Goal: Book appointment/travel/reservation

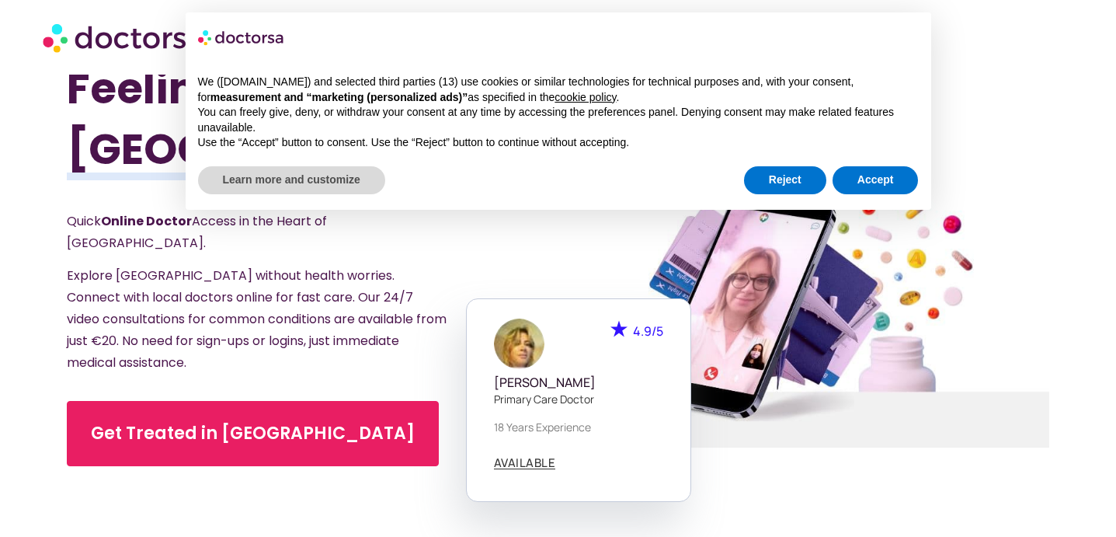
scroll to position [32, 0]
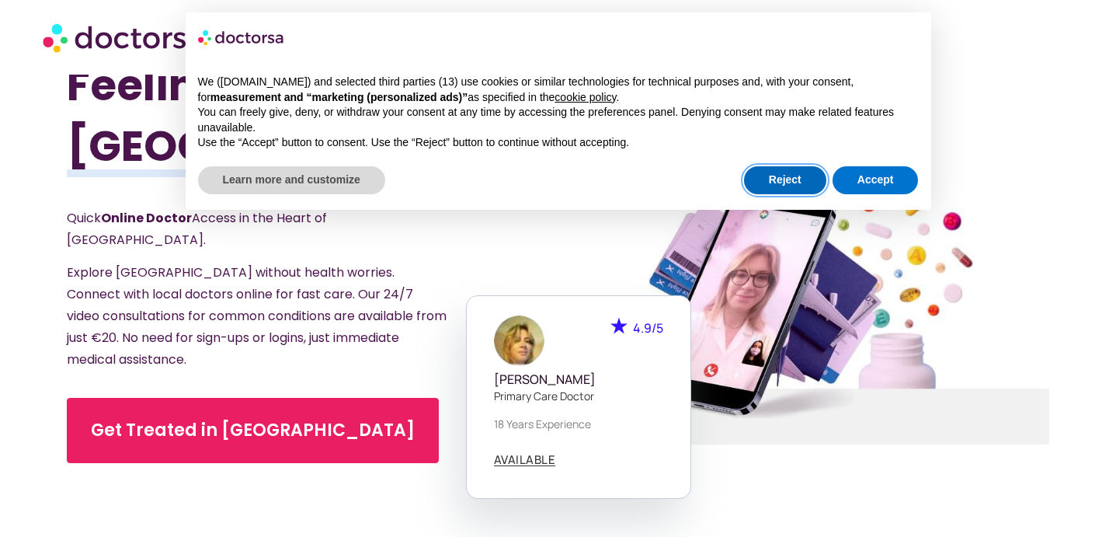
click at [774, 180] on button "Reject" at bounding box center [785, 180] width 82 height 28
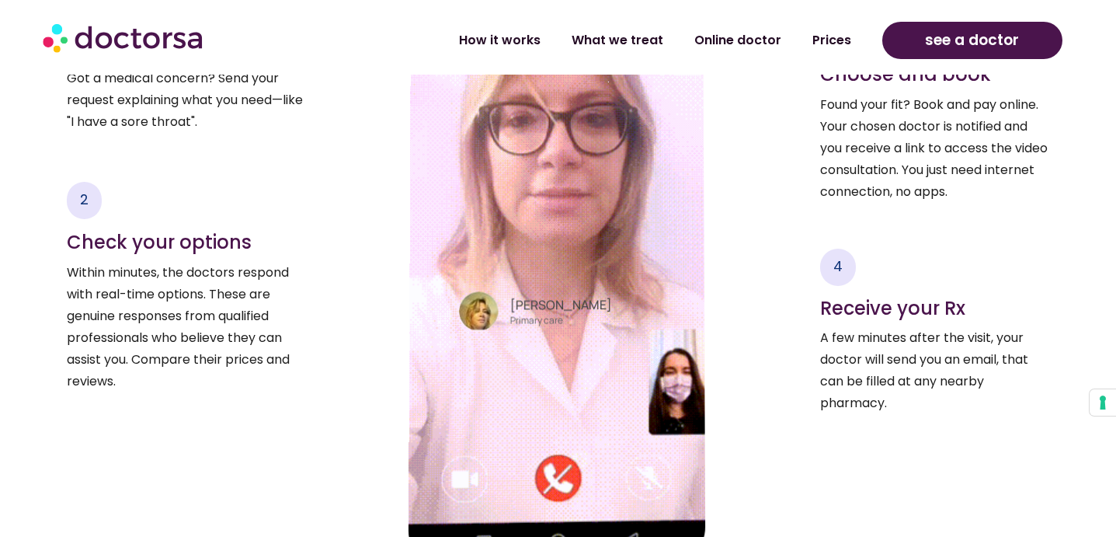
scroll to position [2205, 0]
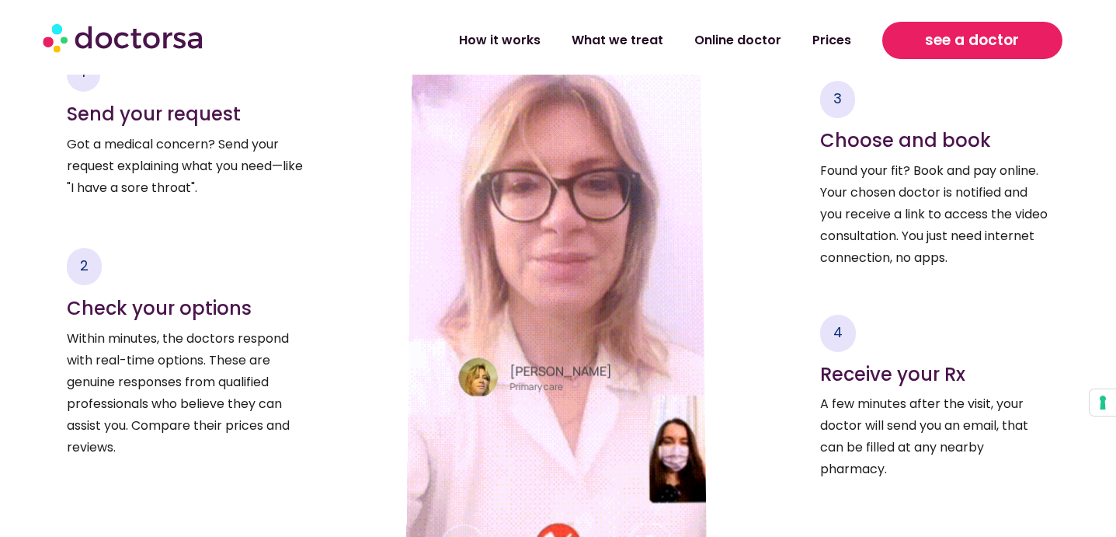
click at [985, 30] on span "see a doctor" at bounding box center [972, 40] width 94 height 25
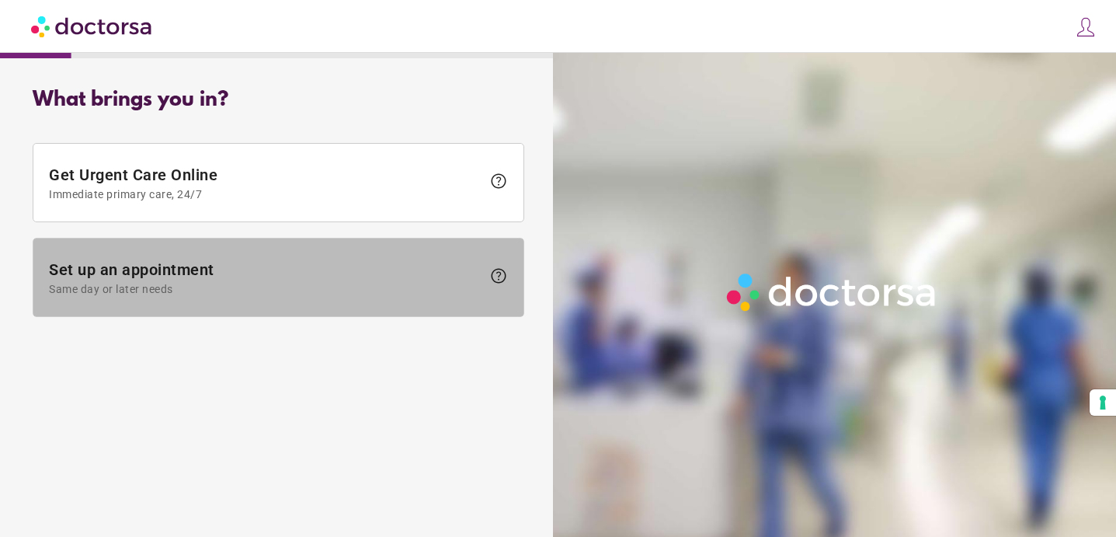
click at [245, 266] on span "Set up an appointment Same day or later needs" at bounding box center [265, 277] width 432 height 35
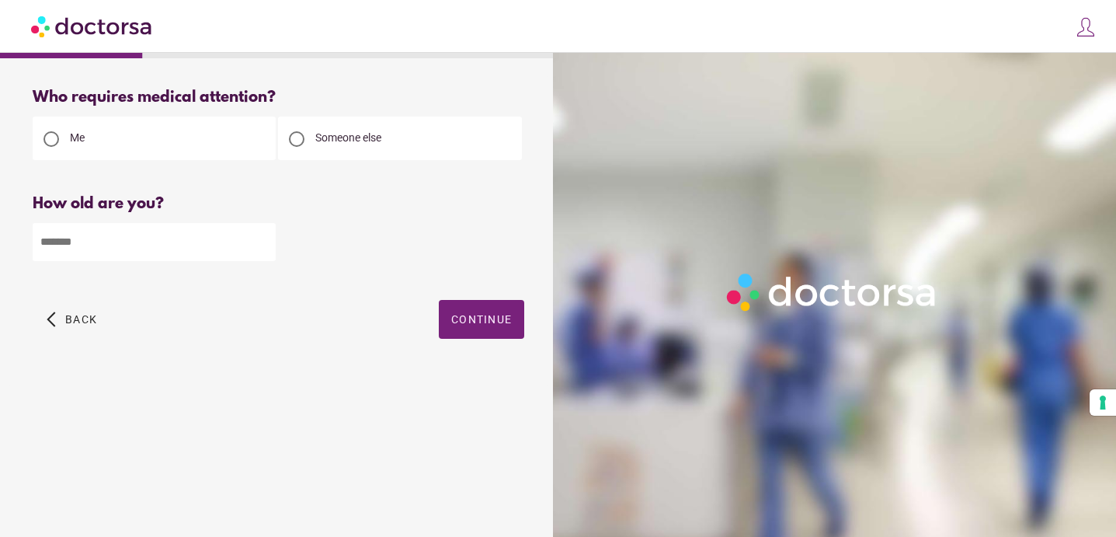
click at [68, 245] on input "number" at bounding box center [154, 242] width 243 height 38
type input "**"
click at [490, 332] on span "button" at bounding box center [481, 319] width 85 height 39
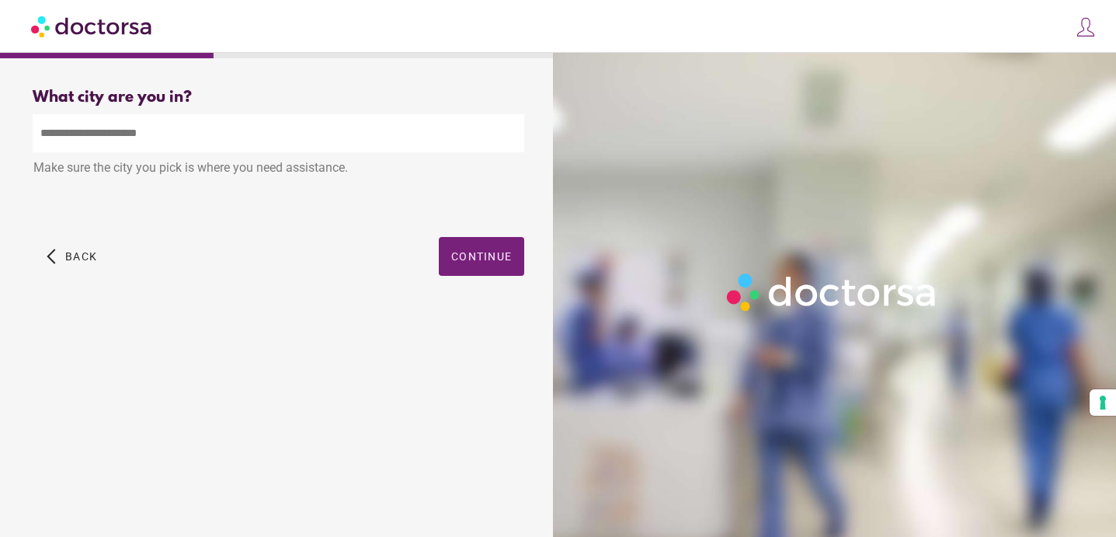
click at [187, 124] on input "text" at bounding box center [278, 133] width 491 height 38
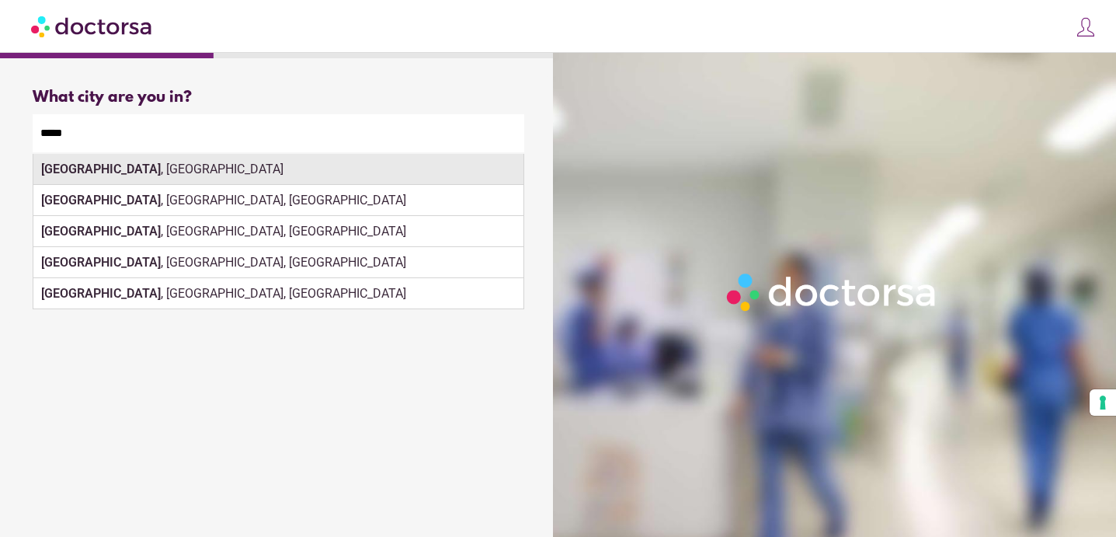
click at [203, 168] on div "Paris , France" at bounding box center [278, 169] width 490 height 31
type input "**********"
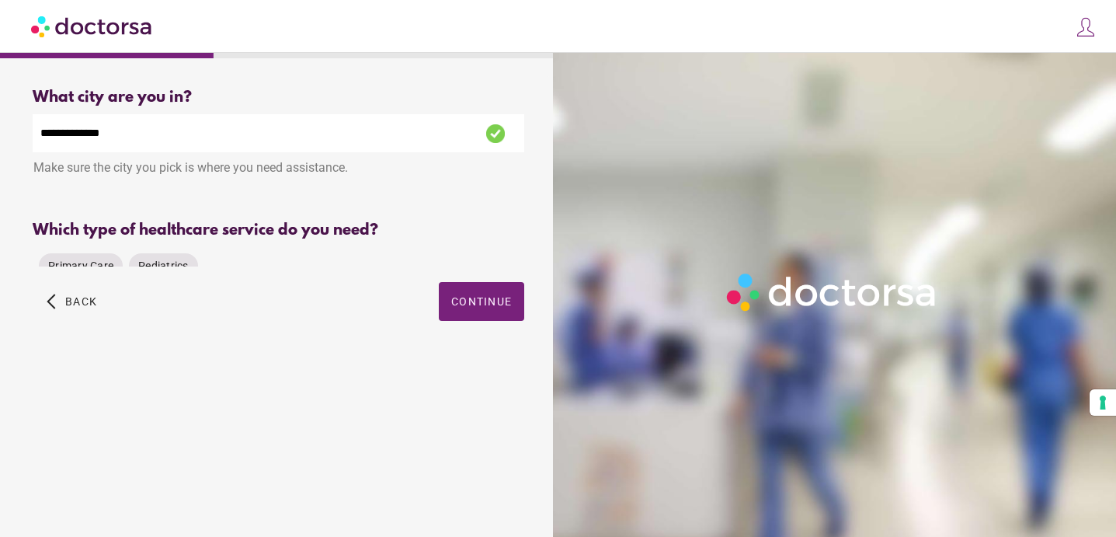
click at [492, 252] on div "Primary Care Pediatrics" at bounding box center [278, 265] width 491 height 37
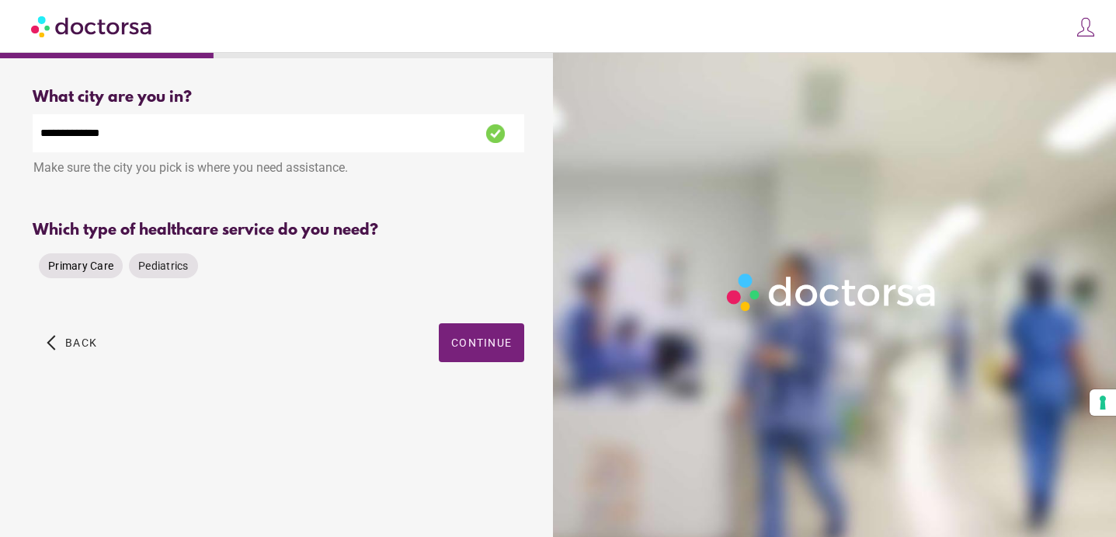
click at [85, 269] on span "Primary Care" at bounding box center [80, 265] width 65 height 12
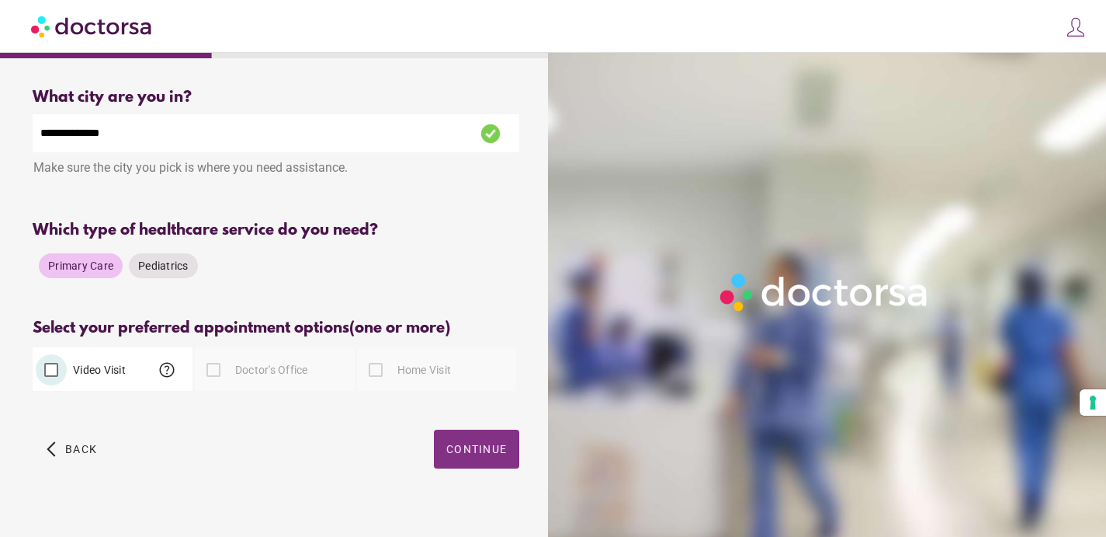
click at [491, 455] on span "Continue" at bounding box center [476, 449] width 61 height 12
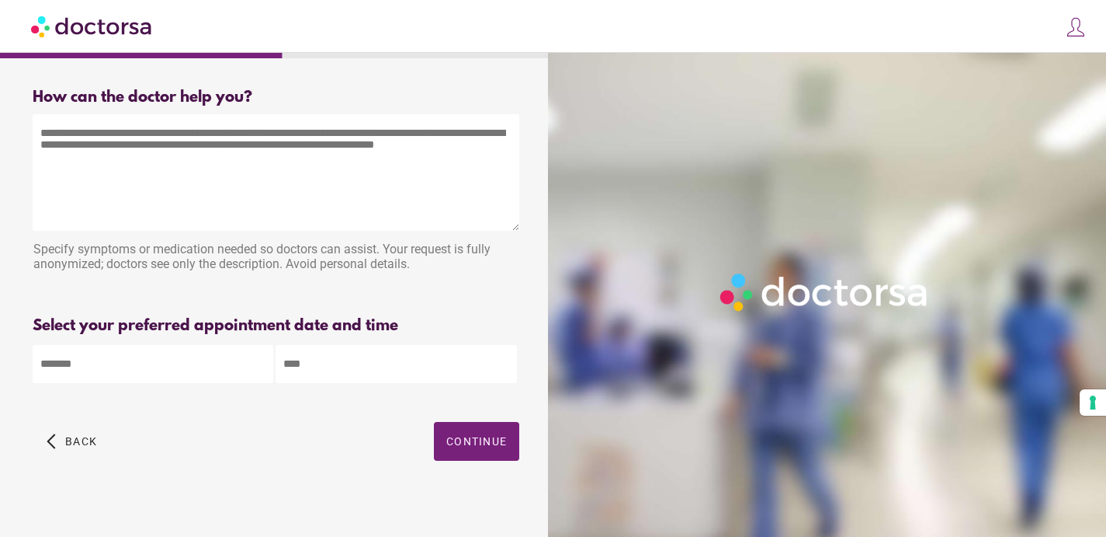
click at [230, 137] on textarea at bounding box center [276, 172] width 487 height 116
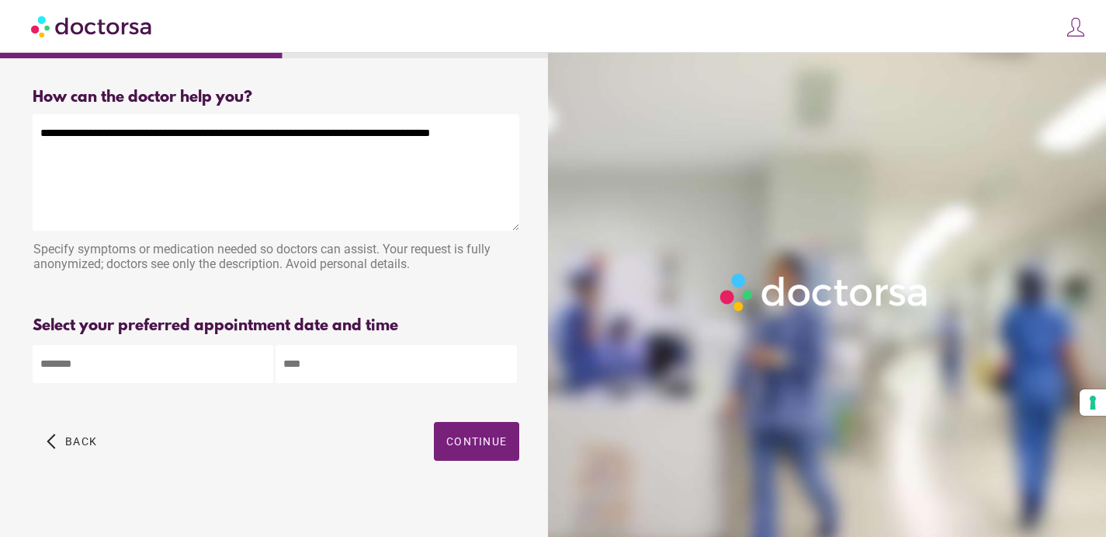
type textarea "**********"
click at [184, 367] on body "**********" at bounding box center [553, 273] width 1106 height 547
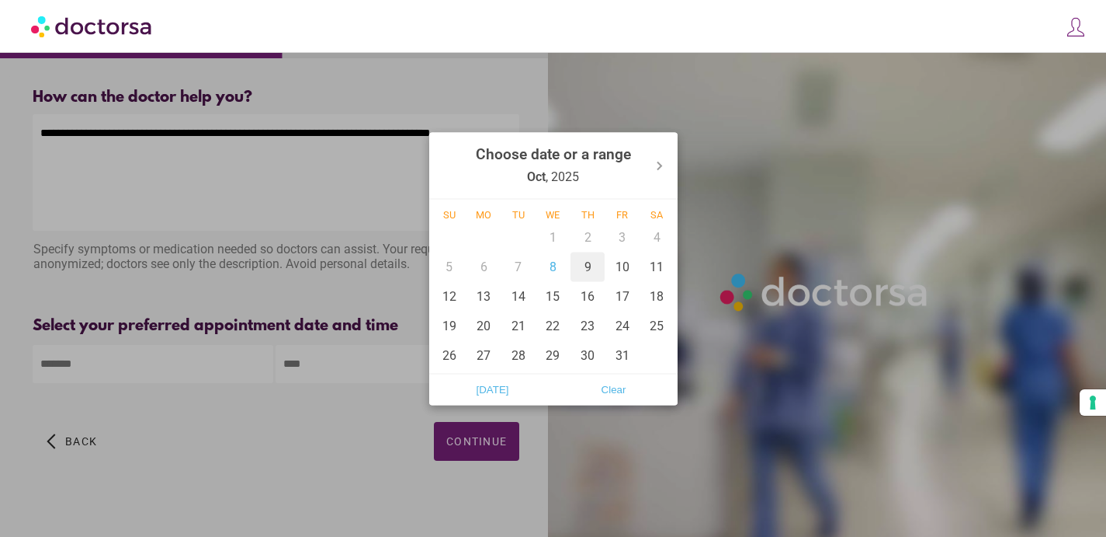
click at [575, 266] on div "9" at bounding box center [588, 267] width 35 height 30
type input "******"
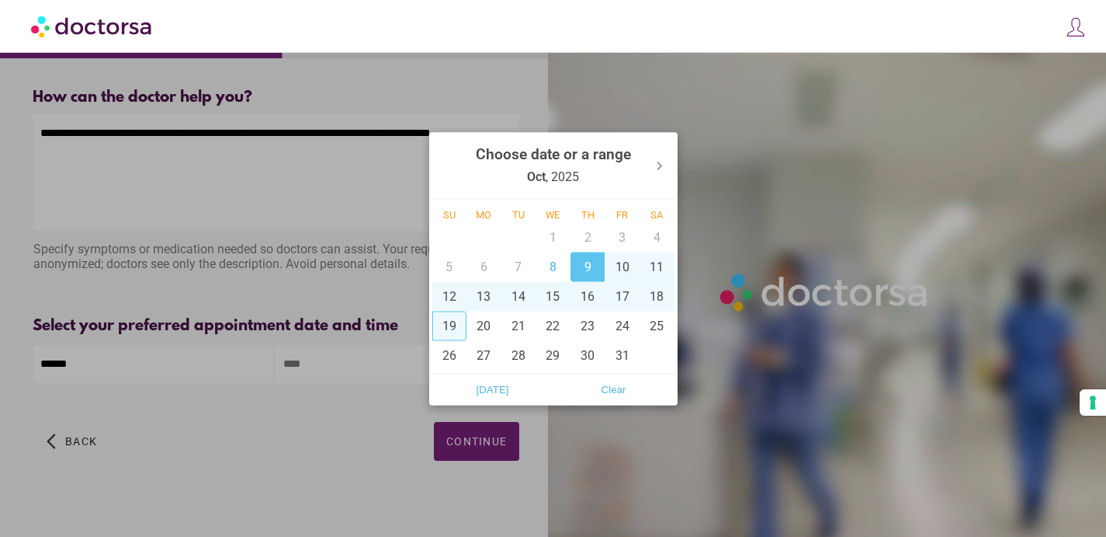
click at [355, 349] on div at bounding box center [553, 268] width 1106 height 537
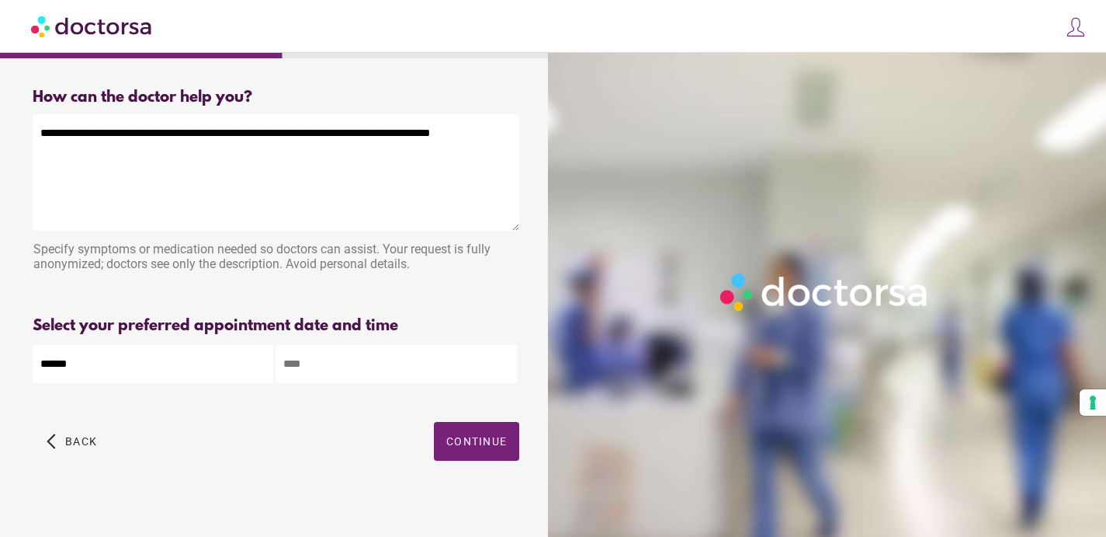
click at [343, 366] on input "text" at bounding box center [396, 364] width 241 height 38
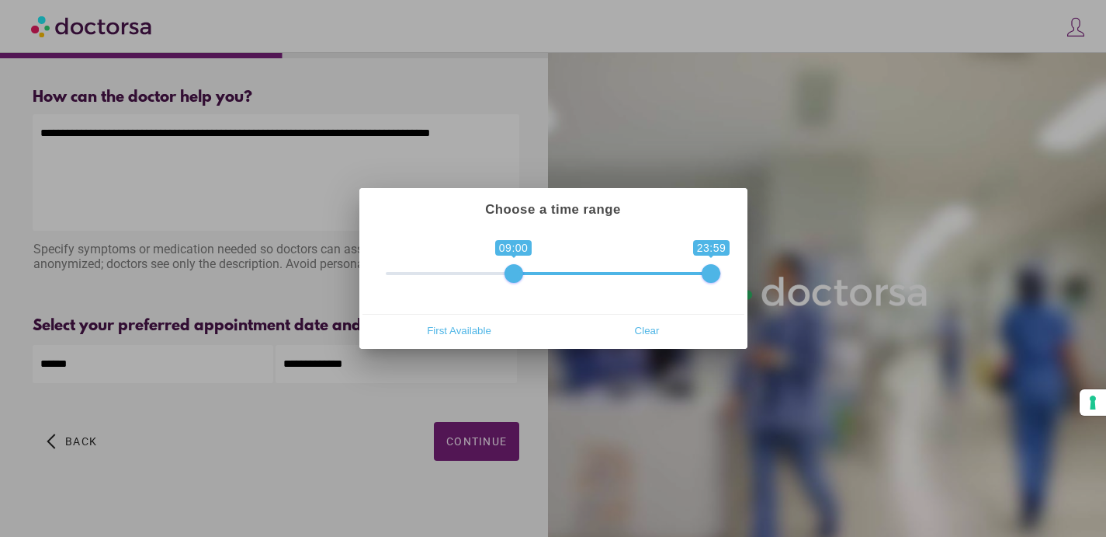
drag, startPoint x: 394, startPoint y: 275, endPoint x: 509, endPoint y: 279, distance: 115.8
click at [510, 279] on span at bounding box center [514, 273] width 19 height 19
click at [512, 277] on span at bounding box center [514, 273] width 19 height 19
drag, startPoint x: 711, startPoint y: 276, endPoint x: 542, endPoint y: 272, distance: 169.3
click at [542, 272] on span at bounding box center [540, 273] width 19 height 19
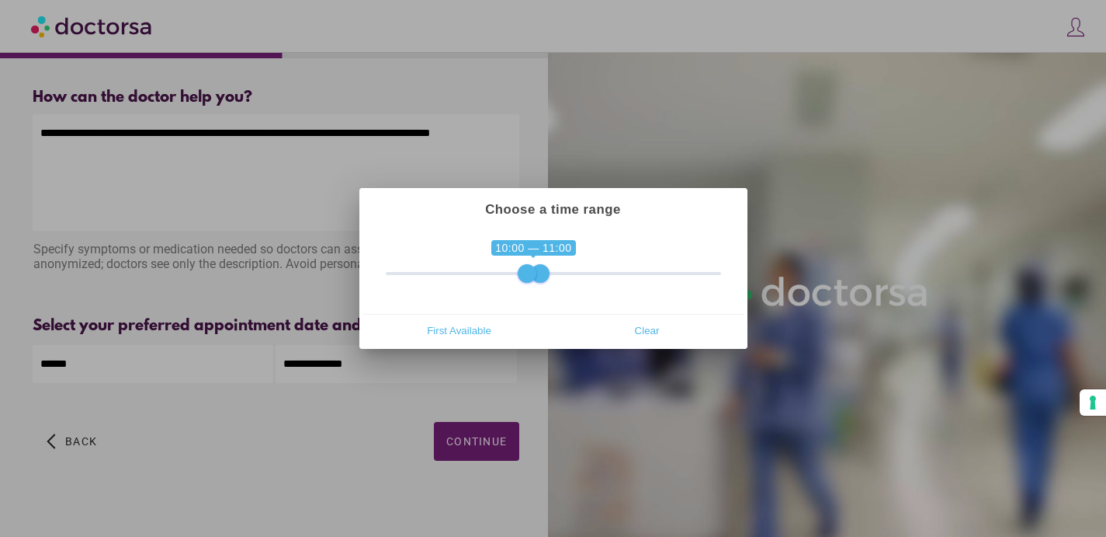
drag, startPoint x: 516, startPoint y: 274, endPoint x: 526, endPoint y: 274, distance: 10.1
click at [526, 274] on span at bounding box center [527, 273] width 19 height 19
drag, startPoint x: 543, startPoint y: 274, endPoint x: 557, endPoint y: 276, distance: 14.1
click at [557, 276] on span at bounding box center [553, 273] width 19 height 19
click at [475, 329] on span "First Available" at bounding box center [459, 329] width 179 height 23
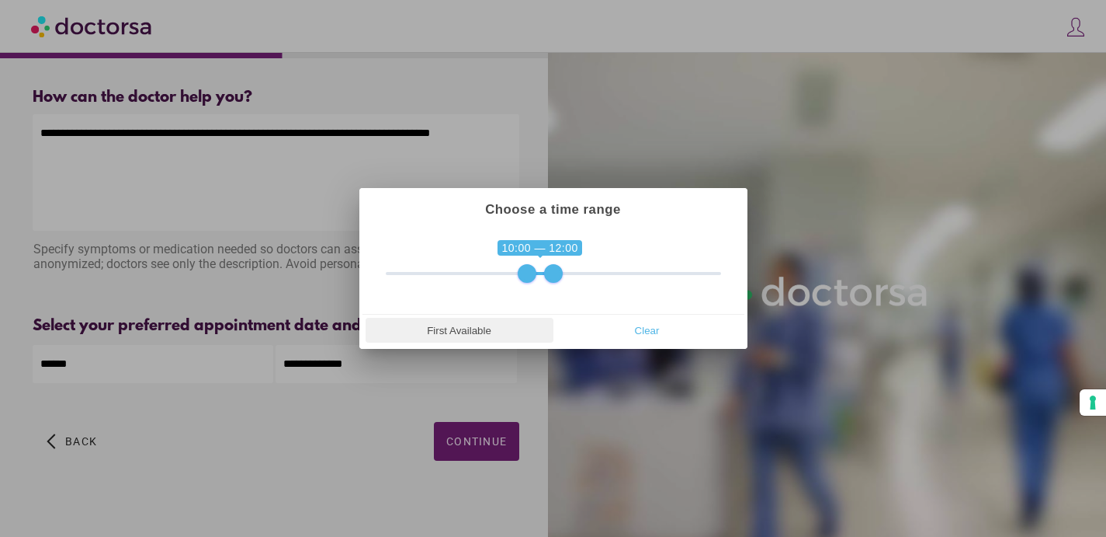
type input "**********"
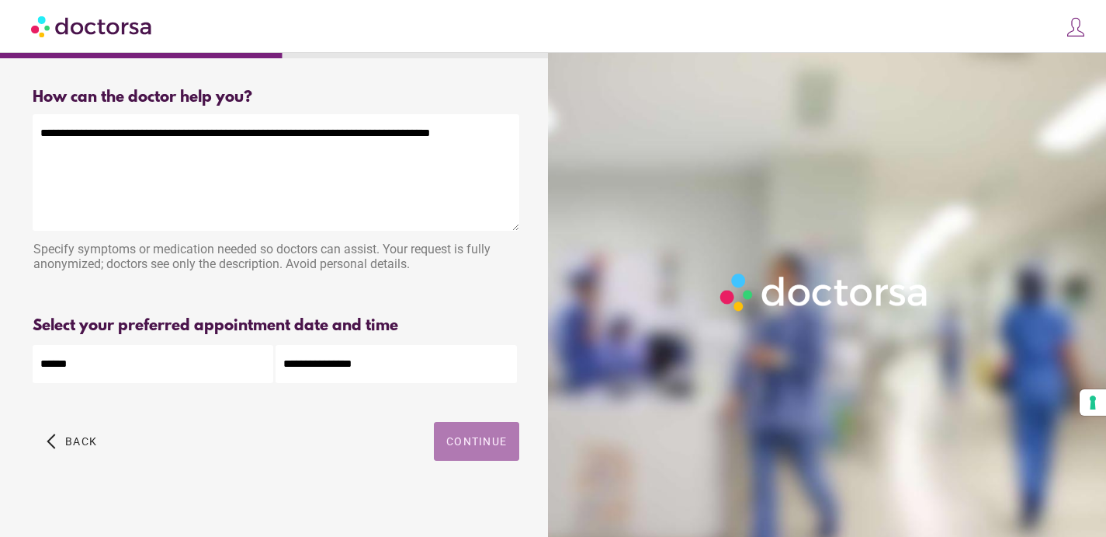
click at [484, 446] on span "Continue" at bounding box center [476, 441] width 61 height 12
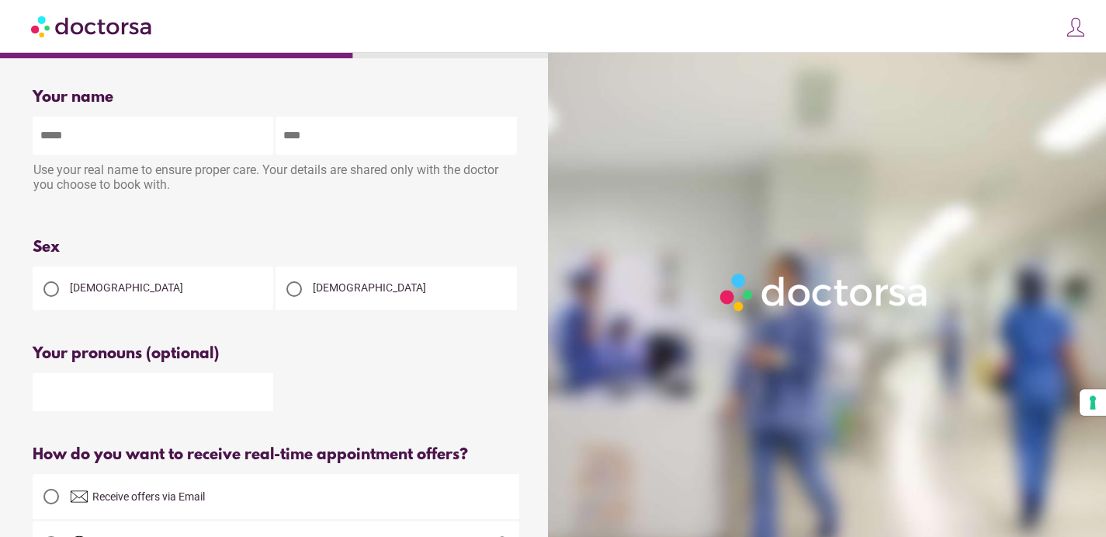
click at [150, 139] on input "text" at bounding box center [153, 135] width 241 height 38
type input "*****"
click at [53, 293] on div at bounding box center [51, 289] width 16 height 16
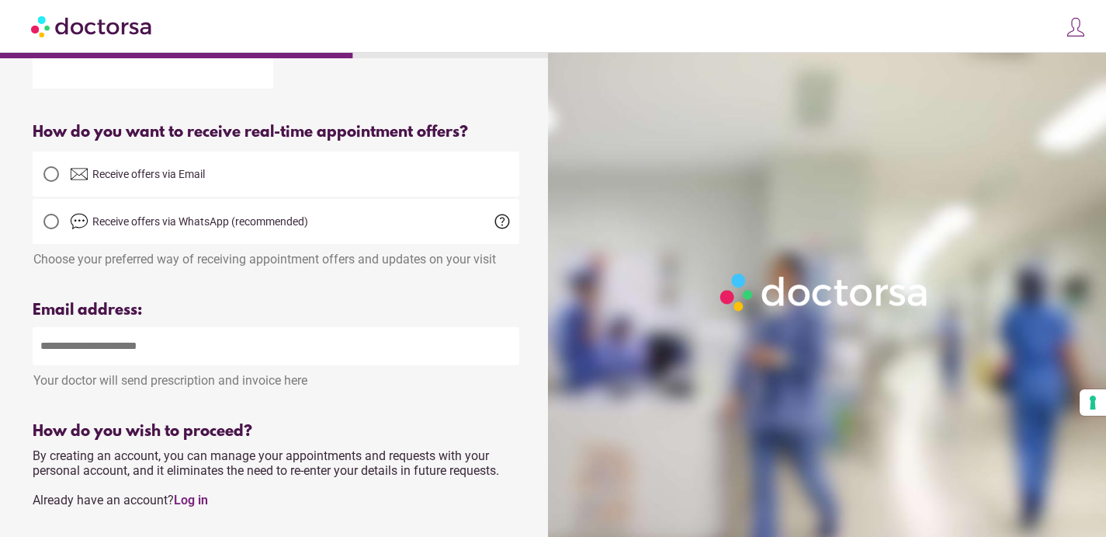
scroll to position [410, 0]
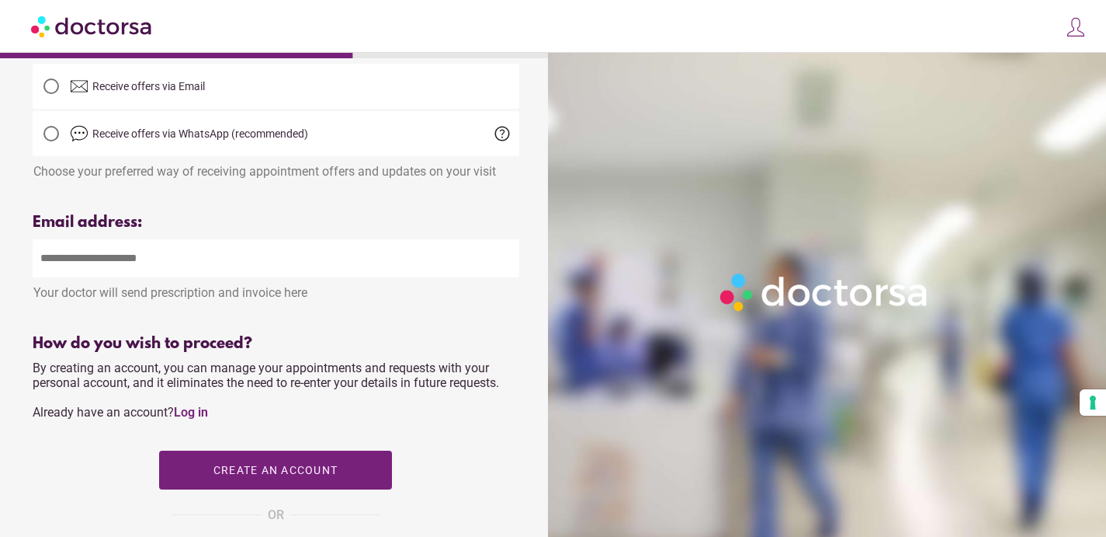
click at [101, 262] on input "email" at bounding box center [276, 258] width 487 height 38
type input "**********"
click at [386, 320] on div "Please enter a valid email address" at bounding box center [276, 313] width 487 height 19
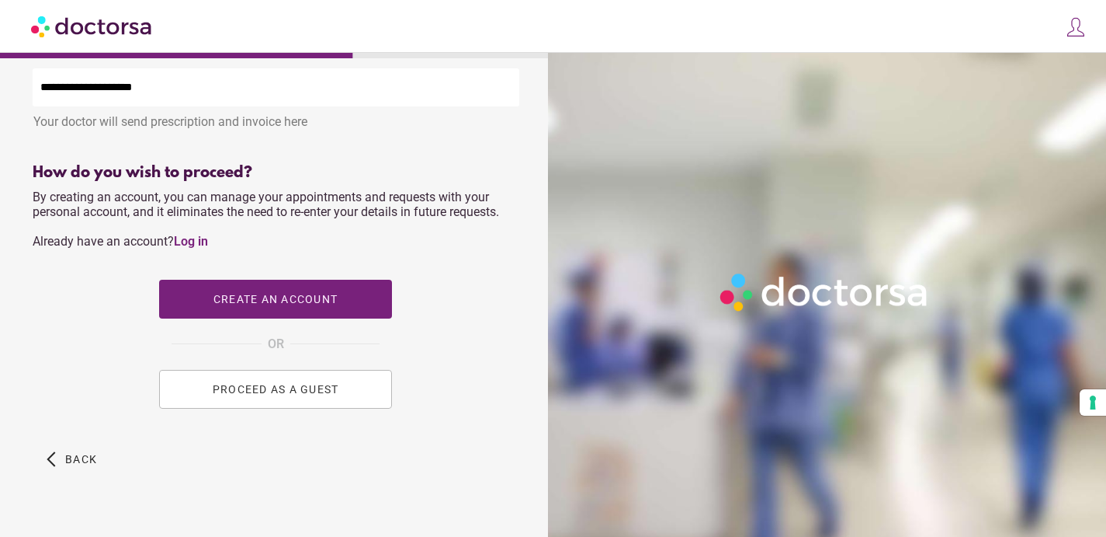
scroll to position [613, 0]
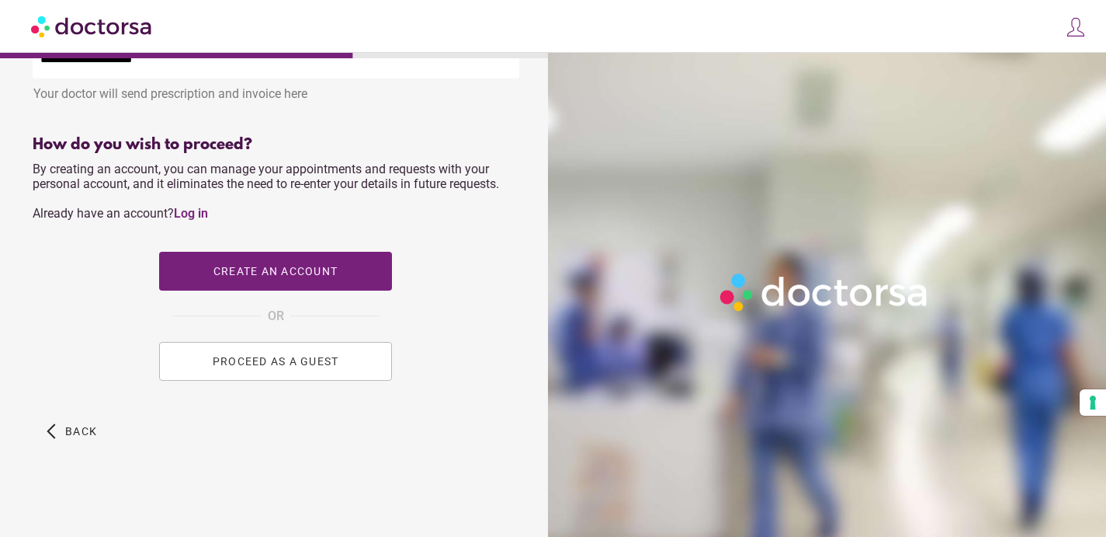
click at [352, 363] on button "PROCEED AS A GUEST" at bounding box center [275, 361] width 233 height 39
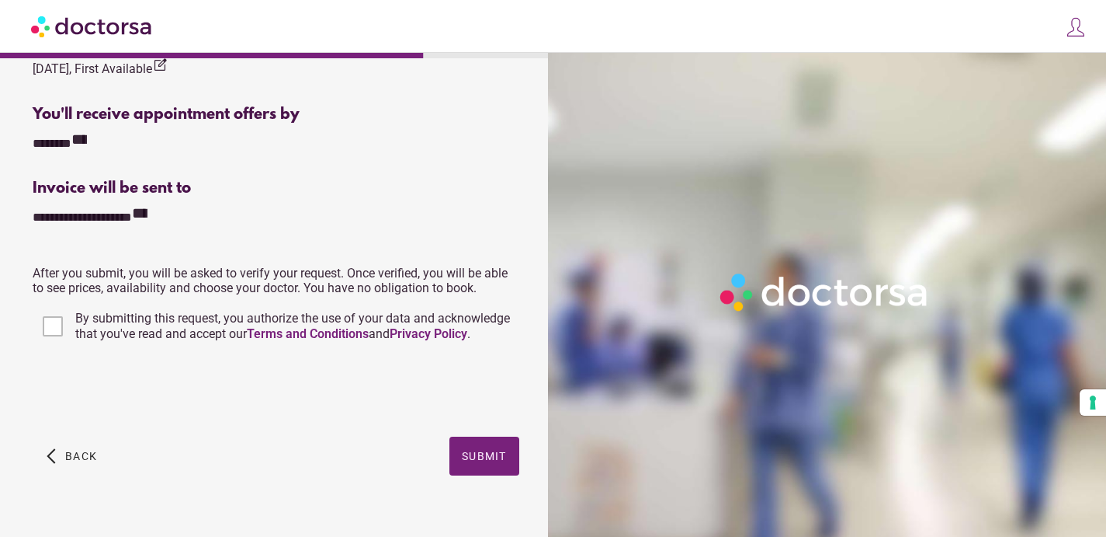
scroll to position [580, 0]
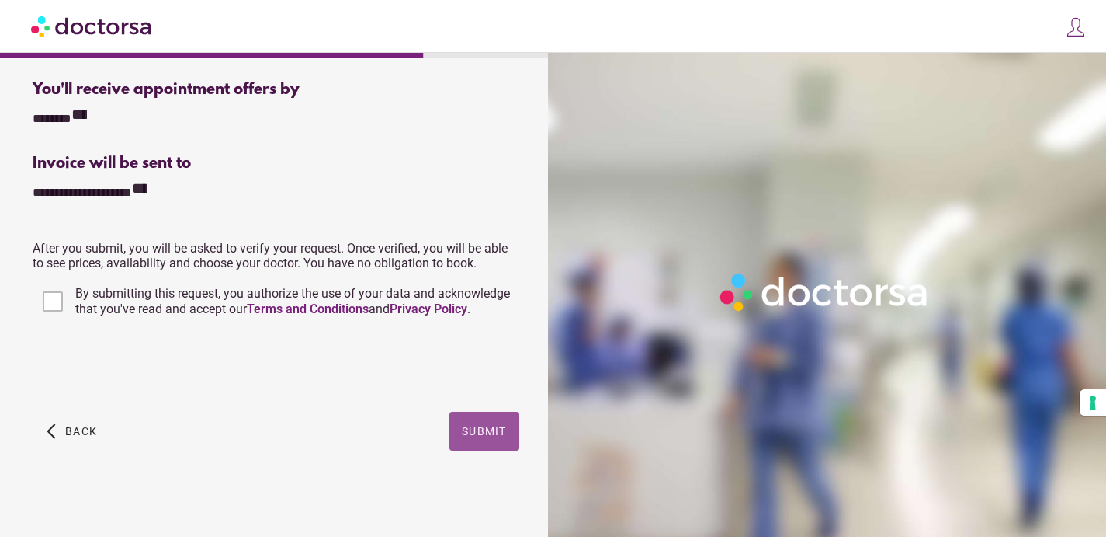
click at [495, 431] on span "Submit" at bounding box center [484, 431] width 45 height 12
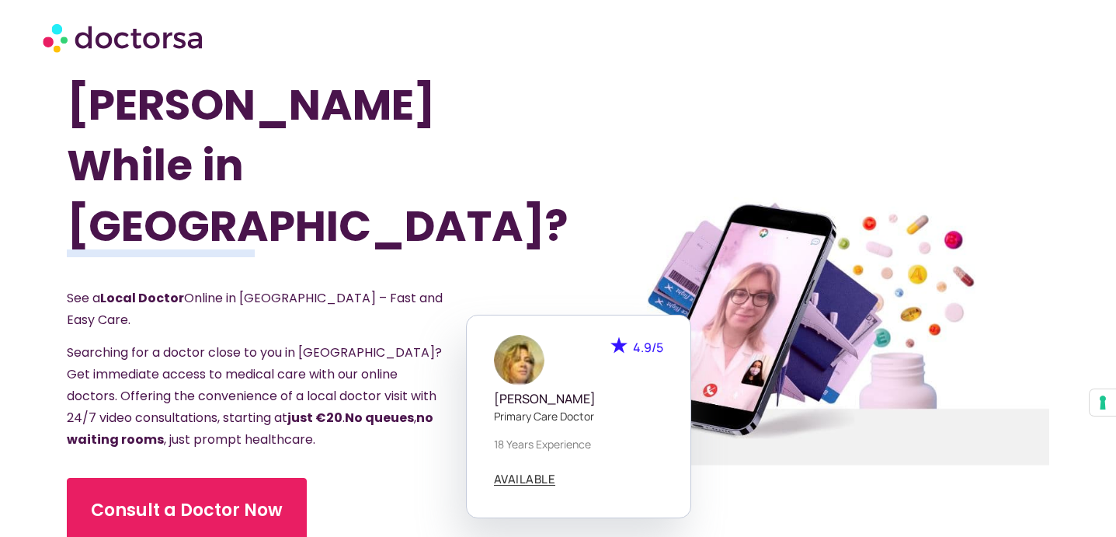
scroll to position [62, 0]
